Goal: Information Seeking & Learning: Learn about a topic

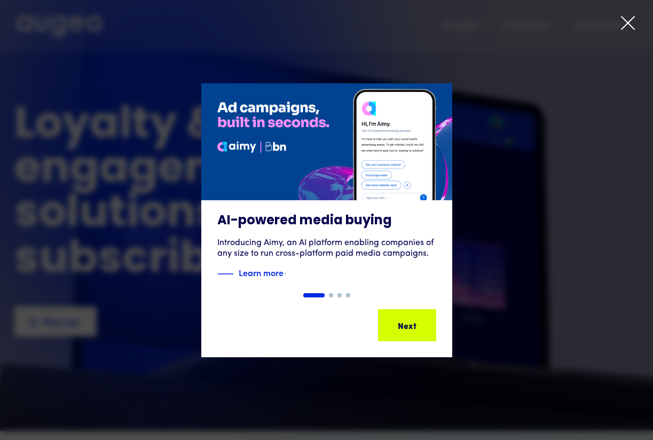
click at [628, 25] on icon at bounding box center [628, 23] width 16 height 16
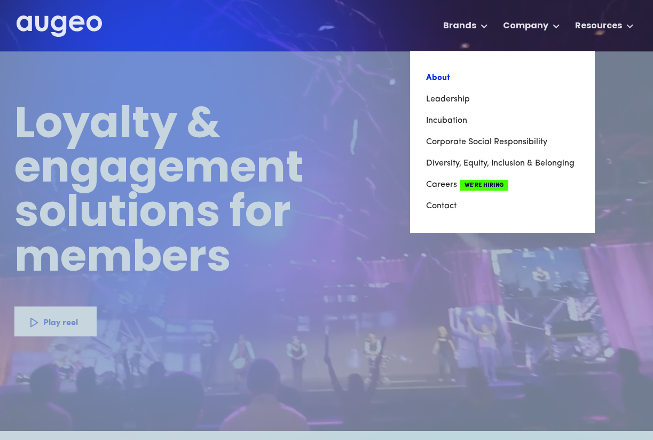
click at [450, 77] on link "About" at bounding box center [502, 77] width 153 height 21
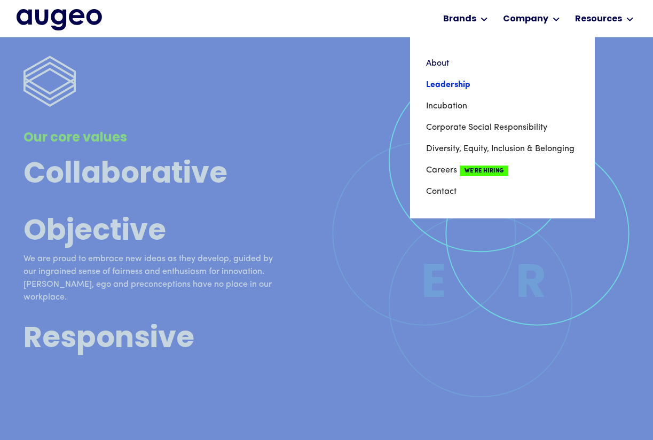
scroll to position [3057, 0]
click at [461, 86] on link "Leadership" at bounding box center [502, 84] width 153 height 21
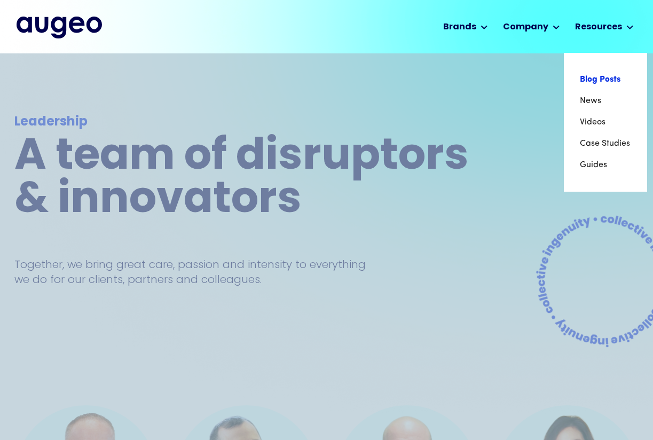
click at [593, 82] on link "Blog Posts" at bounding box center [605, 79] width 51 height 21
click at [592, 98] on link "News" at bounding box center [605, 100] width 51 height 21
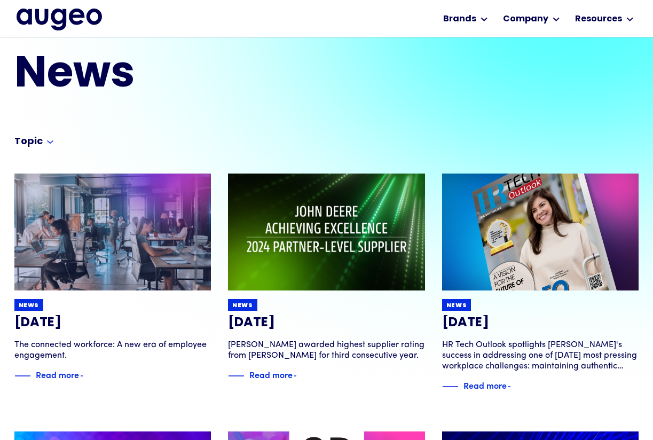
scroll to position [19, 0]
